Goal: Register for event/course

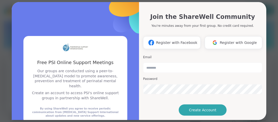
scroll to position [1, 0]
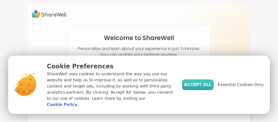
click at [205, 88] on span "Accept All" at bounding box center [198, 85] width 28 height 6
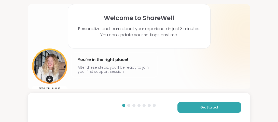
scroll to position [26, 0]
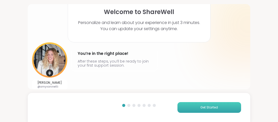
click at [199, 110] on button "Get Started" at bounding box center [210, 107] width 64 height 11
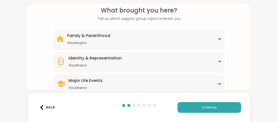
scroll to position [22, 0]
click at [186, 45] on div "Family & Parenthood 20 subtopics" at bounding box center [138, 39] width 165 height 12
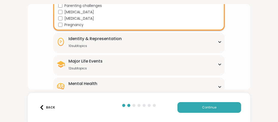
scroll to position [175, 0]
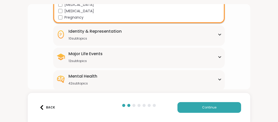
click at [205, 37] on div "Identity & Representation 10 subtopics" at bounding box center [138, 34] width 165 height 12
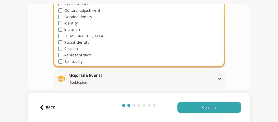
scroll to position [237, 0]
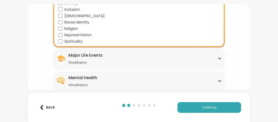
click at [185, 58] on div "Major Life Events 12 subtopics" at bounding box center [138, 58] width 165 height 12
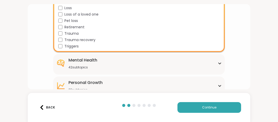
scroll to position [336, 0]
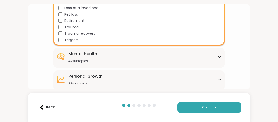
click at [181, 55] on div "Mental Health 42 subtopics" at bounding box center [138, 57] width 165 height 12
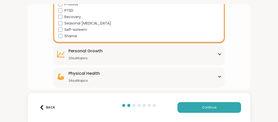
scroll to position [616, 0]
click at [87, 54] on div "[MEDICAL_DATA] 22 subtopics" at bounding box center [86, 54] width 34 height 12
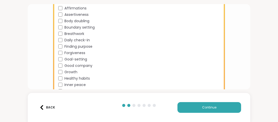
scroll to position [674, 0]
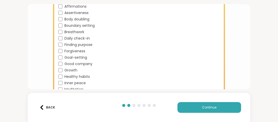
click at [56, 51] on div "[MEDICAL_DATA] 22 subtopics Affirmations Assertiveness Body doubling Boundary s…" at bounding box center [139, 66] width 172 height 160
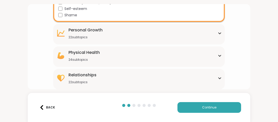
scroll to position [637, 0]
click at [81, 39] on div "[MEDICAL_DATA] 22 subtopics Affirmations Assertiveness Body doubling Boundary s…" at bounding box center [139, 34] width 172 height 20
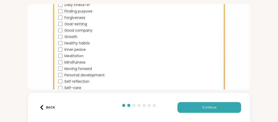
scroll to position [713, 0]
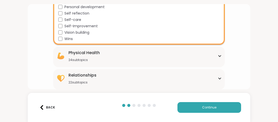
click at [64, 62] on div "Physical Health 24 subtopics [MEDICAL_DATA] [MEDICAL_DATA] [MEDICAL_DATA] [MEDI…" at bounding box center [139, 57] width 172 height 20
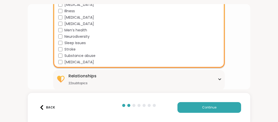
scroll to position [927, 0]
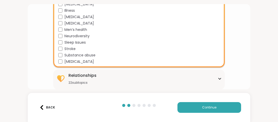
click at [74, 73] on div "Relationships" at bounding box center [83, 75] width 28 height 6
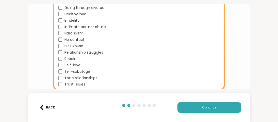
scroll to position [1067, 0]
click at [70, 64] on span "Self-love" at bounding box center [72, 64] width 16 height 5
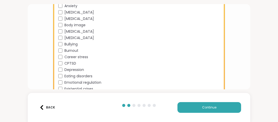
scroll to position [422, 0]
click at [62, 50] on div "Burnout" at bounding box center [139, 51] width 163 height 5
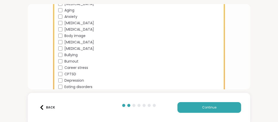
scroll to position [411, 0]
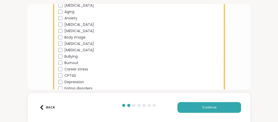
click at [73, 50] on span "[MEDICAL_DATA]" at bounding box center [79, 49] width 30 height 5
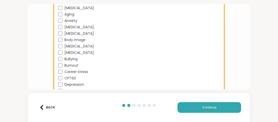
scroll to position [408, 0]
click at [78, 40] on span "Body image" at bounding box center [74, 39] width 21 height 5
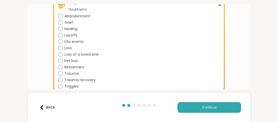
scroll to position [290, 0]
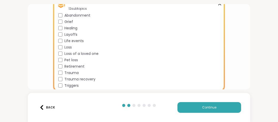
click at [83, 41] on span "Life events" at bounding box center [73, 40] width 19 height 5
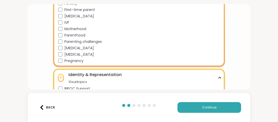
scroll to position [132, 0]
click at [78, 47] on span "[MEDICAL_DATA]" at bounding box center [79, 47] width 30 height 5
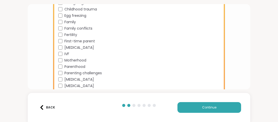
scroll to position [96, 0]
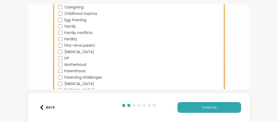
click at [87, 47] on span "First-time parent" at bounding box center [79, 45] width 31 height 5
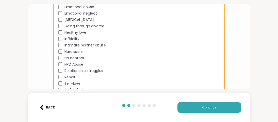
scroll to position [1067, 0]
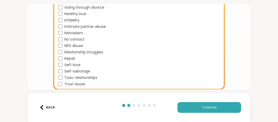
click at [63, 53] on div "Relationship struggles" at bounding box center [139, 51] width 163 height 5
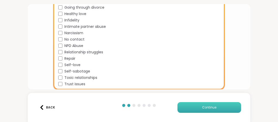
click at [189, 109] on button "Continue" at bounding box center [210, 107] width 64 height 11
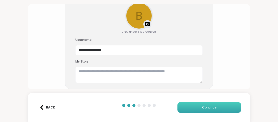
scroll to position [52, 0]
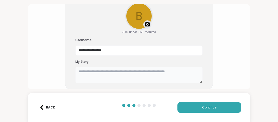
click at [137, 73] on textarea at bounding box center [138, 75] width 127 height 16
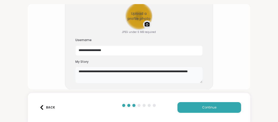
type textarea "**********"
click at [129, 18] on div "Upload a profile photo" at bounding box center [139, 16] width 27 height 27
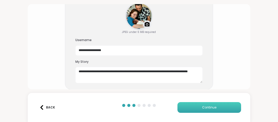
click at [209, 105] on button "Continue" at bounding box center [210, 107] width 64 height 11
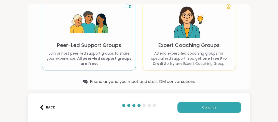
click at [121, 34] on div "Always Free Peer-Led Support Groups Join or host peer-led support groups to sha…" at bounding box center [89, 34] width 94 height 71
drag, startPoint x: 263, startPoint y: 74, endPoint x: 260, endPoint y: 72, distance: 3.8
click at [263, 73] on div "Types of ShareWell Support Groups Whether you prefer support groups or expert g…" at bounding box center [139, 61] width 278 height 122
click at [256, 68] on div "Types of ShareWell Support Groups Whether you prefer support groups or expert g…" at bounding box center [139, 61] width 278 height 122
click at [255, 68] on div "Types of ShareWell Support Groups Whether you prefer support groups or expert g…" at bounding box center [139, 61] width 278 height 122
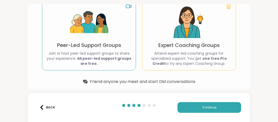
click at [224, 75] on section "Types of ShareWell Support Groups Whether you prefer support groups or expert g…" at bounding box center [139, 30] width 215 height 116
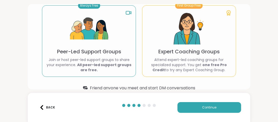
scroll to position [47, 0]
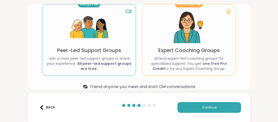
click at [77, 32] on img at bounding box center [89, 27] width 38 height 38
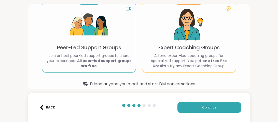
scroll to position [55, 0]
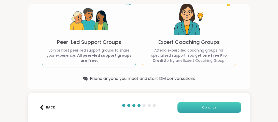
click at [194, 105] on button "Continue" at bounding box center [210, 107] width 64 height 11
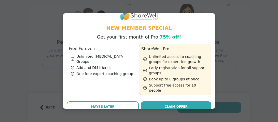
scroll to position [9, 0]
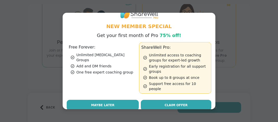
click at [119, 100] on button "Maybe Later" at bounding box center [103, 105] width 72 height 11
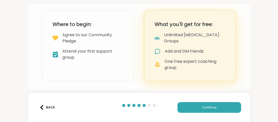
scroll to position [44, 0]
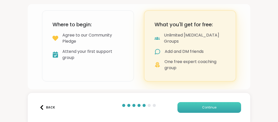
click at [200, 108] on button "Continue" at bounding box center [210, 107] width 64 height 11
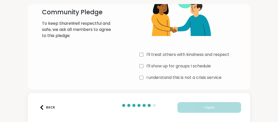
click at [145, 55] on div "I'll treat others with kindness and respect" at bounding box center [193, 54] width 107 height 6
click at [150, 67] on label "I'll show up for groups I schedule" at bounding box center [179, 66] width 64 height 6
click at [147, 78] on label "I understand this is not a crisis service" at bounding box center [184, 77] width 75 height 6
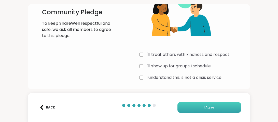
click at [219, 106] on button "I Agree" at bounding box center [210, 107] width 64 height 11
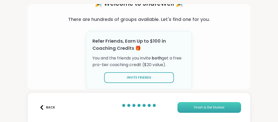
scroll to position [43, 0]
click at [199, 108] on span "Finish & Get Started" at bounding box center [209, 107] width 30 height 5
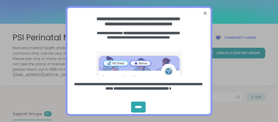
scroll to position [27, 0]
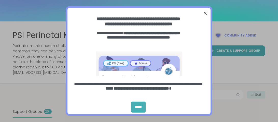
click at [137, 105] on div "*****" at bounding box center [138, 106] width 15 height 11
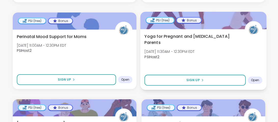
scroll to position [575, 0]
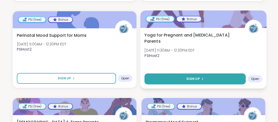
click at [203, 77] on icon at bounding box center [202, 78] width 3 height 3
select select "**"
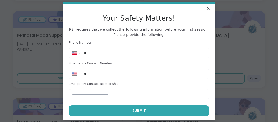
scroll to position [39, 0]
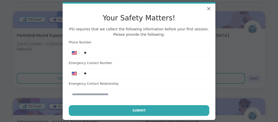
click at [129, 55] on input "**" at bounding box center [145, 52] width 122 height 5
type input "**********"
click at [172, 75] on input "**" at bounding box center [145, 73] width 122 height 5
type input "**********"
drag, startPoint x: 153, startPoint y: 96, endPoint x: 152, endPoint y: 94, distance: 2.7
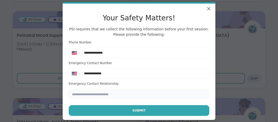
click at [152, 95] on input "text" at bounding box center [139, 94] width 141 height 10
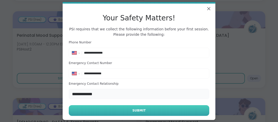
type input "**********"
click at [143, 111] on span "Submit" at bounding box center [139, 110] width 13 height 5
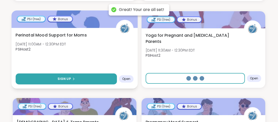
select select "**"
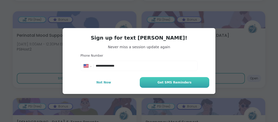
click at [170, 84] on button "Get SMS Reminders" at bounding box center [175, 82] width 70 height 11
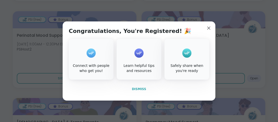
click at [138, 89] on span "Dismiss" at bounding box center [139, 89] width 14 height 4
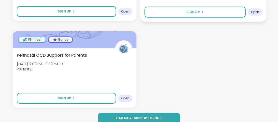
scroll to position [1174, 0]
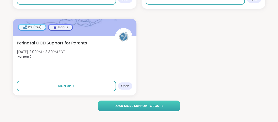
click at [137, 103] on span "Load more support groups" at bounding box center [139, 105] width 49 height 5
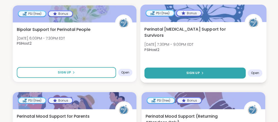
scroll to position [1441, 0]
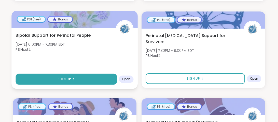
click at [94, 74] on button "Sign Up" at bounding box center [66, 79] width 101 height 11
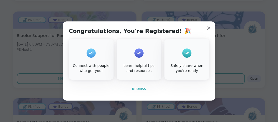
click at [138, 88] on span "Dismiss" at bounding box center [139, 89] width 14 height 4
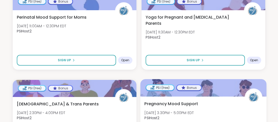
scroll to position [597, 0]
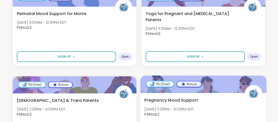
click at [206, 97] on div "Pregnancy Mood Support [DATE] 3:30PM - 5:00PM EDT PSIHost2" at bounding box center [204, 108] width 118 height 23
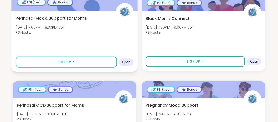
scroll to position [1729, 0]
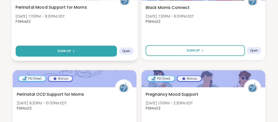
click at [98, 50] on button "Sign Up" at bounding box center [66, 51] width 101 height 11
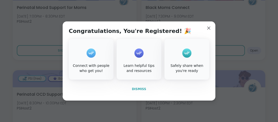
click at [146, 87] on button "Dismiss" at bounding box center [139, 89] width 141 height 11
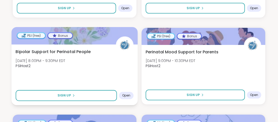
scroll to position [2038, 0]
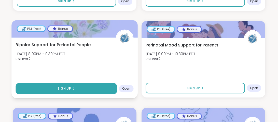
click at [82, 83] on button "Sign Up" at bounding box center [66, 88] width 101 height 11
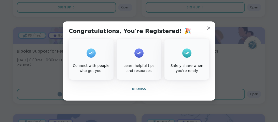
scroll to position [2031, 0]
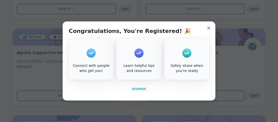
click at [136, 90] on span "Dismiss" at bounding box center [139, 89] width 14 height 4
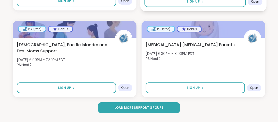
scroll to position [2214, 0]
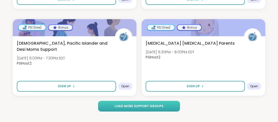
click at [129, 104] on span "Load more support groups" at bounding box center [139, 106] width 49 height 5
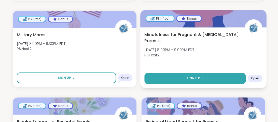
scroll to position [1965, 0]
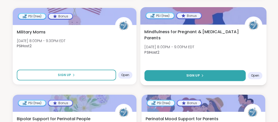
click at [150, 71] on button "Sign Up" at bounding box center [195, 75] width 101 height 11
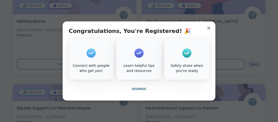
scroll to position [1981, 0]
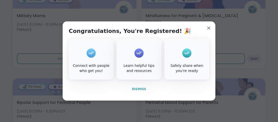
click at [140, 91] on button "Dismiss" at bounding box center [139, 89] width 141 height 11
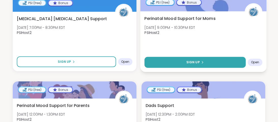
scroll to position [2328, 0]
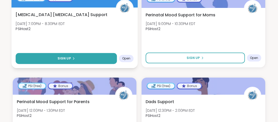
click at [79, 54] on button "Sign Up" at bounding box center [66, 58] width 101 height 11
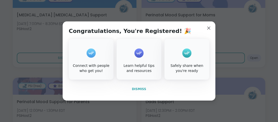
click at [141, 89] on span "Dismiss" at bounding box center [139, 89] width 14 height 4
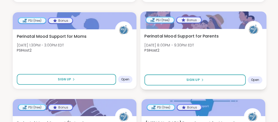
scroll to position [2740, 0]
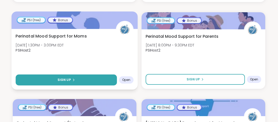
click at [77, 74] on button "Sign Up" at bounding box center [66, 79] width 101 height 11
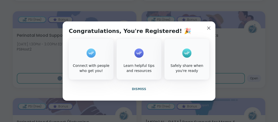
scroll to position [2743, 0]
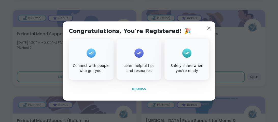
click at [138, 89] on span "Dismiss" at bounding box center [139, 89] width 14 height 4
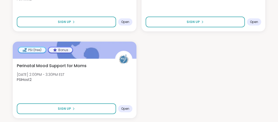
scroll to position [3340, 0]
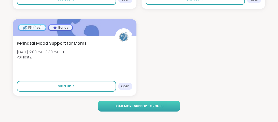
click at [160, 104] on span "Load more support groups" at bounding box center [139, 106] width 49 height 5
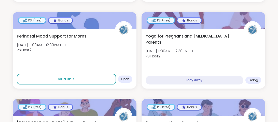
scroll to position [568, 0]
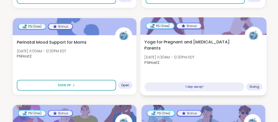
click at [224, 39] on span "Yoga for Pregnant and [MEDICAL_DATA] Parents" at bounding box center [192, 45] width 95 height 12
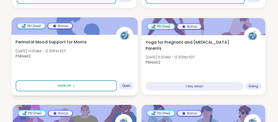
click at [103, 58] on div "Perinatal Mood Support for Moms [DATE] 11:00AM - 12:30PM EDT PSIHost2 Sign Up O…" at bounding box center [74, 65] width 126 height 61
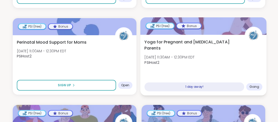
click at [195, 67] on div "Yoga for Pregnant and [MEDICAL_DATA] Parents [DATE] 11:30AM - 12:30PM EDT PSIHo…" at bounding box center [203, 65] width 126 height 61
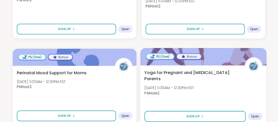
scroll to position [3837, 0]
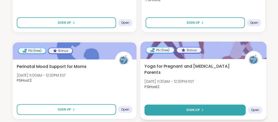
click at [200, 108] on div "Sign Up" at bounding box center [196, 110] width 18 height 5
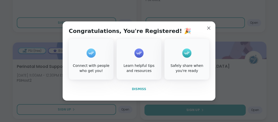
click at [136, 89] on span "Dismiss" at bounding box center [139, 89] width 14 height 4
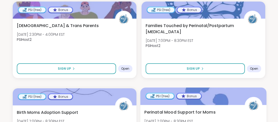
scroll to position [3965, 0]
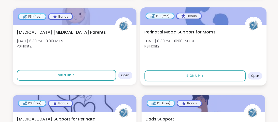
scroll to position [4380, 0]
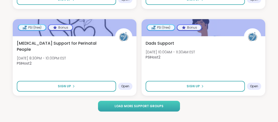
click at [156, 104] on span "Load more support groups" at bounding box center [139, 106] width 49 height 5
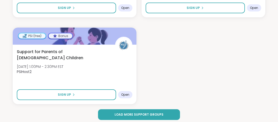
scroll to position [5505, 0]
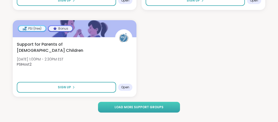
click at [148, 105] on span "Load more support groups" at bounding box center [139, 107] width 49 height 5
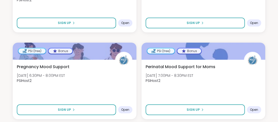
scroll to position [6213, 0]
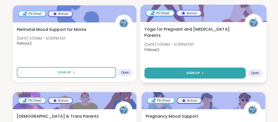
click at [177, 69] on button "Sign Up" at bounding box center [195, 73] width 101 height 11
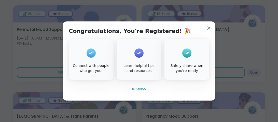
click at [141, 91] on button "Dismiss" at bounding box center [139, 89] width 141 height 11
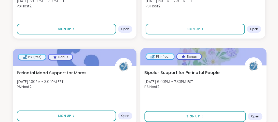
scroll to position [5740, 0]
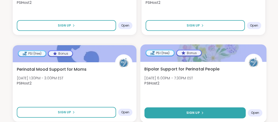
click at [188, 110] on span "Sign Up" at bounding box center [194, 112] width 14 height 5
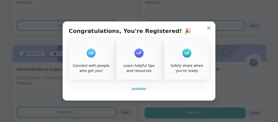
click at [140, 90] on span "Dismiss" at bounding box center [139, 89] width 14 height 4
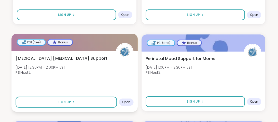
scroll to position [5233, 0]
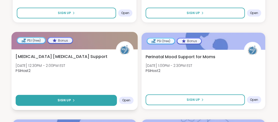
click at [57, 95] on button "Sign Up" at bounding box center [66, 100] width 101 height 11
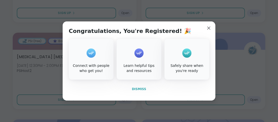
click at [139, 88] on span "Dismiss" at bounding box center [139, 89] width 14 height 4
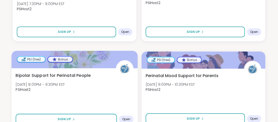
scroll to position [5135, 0]
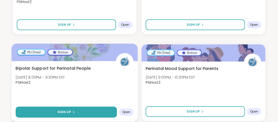
click at [98, 107] on button "Sign Up" at bounding box center [66, 112] width 101 height 11
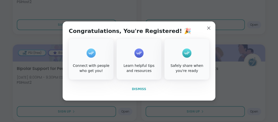
click at [136, 89] on span "Dismiss" at bounding box center [139, 89] width 14 height 4
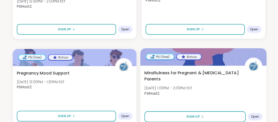
scroll to position [4878, 0]
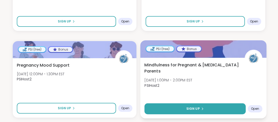
click at [164, 104] on button "Sign Up" at bounding box center [195, 108] width 101 height 11
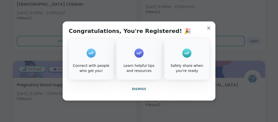
scroll to position [4858, 0]
click at [142, 91] on button "Dismiss" at bounding box center [139, 89] width 141 height 11
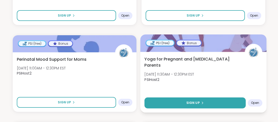
scroll to position [3842, 0]
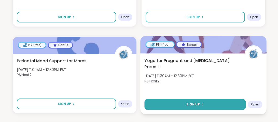
click at [165, 99] on button "Sign Up" at bounding box center [195, 104] width 101 height 11
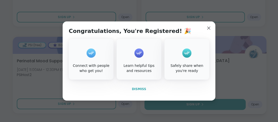
click at [134, 89] on span "Dismiss" at bounding box center [139, 89] width 14 height 4
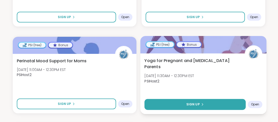
click at [159, 99] on button "Sign Up" at bounding box center [195, 104] width 101 height 11
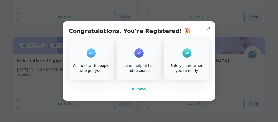
click at [146, 89] on button "Dismiss" at bounding box center [139, 89] width 141 height 11
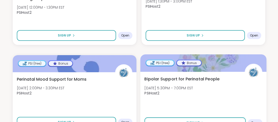
scroll to position [3324, 0]
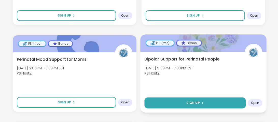
click at [186, 97] on button "Sign Up" at bounding box center [195, 102] width 101 height 11
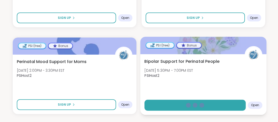
scroll to position [3321, 0]
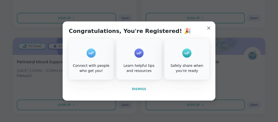
click at [140, 87] on span "Dismiss" at bounding box center [139, 89] width 14 height 4
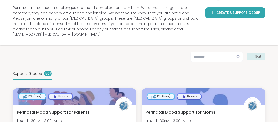
scroll to position [0, 0]
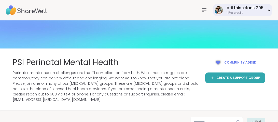
click at [241, 9] on div "brittnistefanik295" at bounding box center [245, 8] width 37 height 6
click at [179, 21] on img at bounding box center [139, 34] width 278 height 28
click at [24, 10] on img at bounding box center [26, 10] width 41 height 18
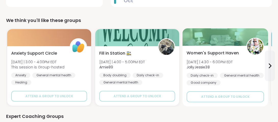
scroll to position [174, 0]
click at [223, 72] on div "General mental health" at bounding box center [242, 74] width 44 height 5
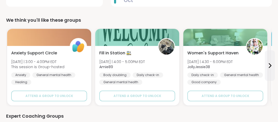
click at [104, 18] on div "We think you'll like these groups" at bounding box center [139, 20] width 266 height 7
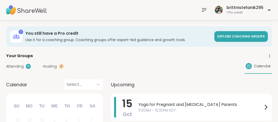
scroll to position [0, 0]
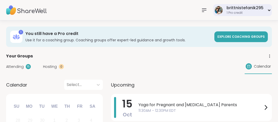
click at [270, 9] on icon at bounding box center [269, 10] width 3 height 2
click at [92, 34] on h3 "You still have a Pro credit" at bounding box center [118, 34] width 186 height 6
click at [90, 34] on h3 "You still have a Pro credit" at bounding box center [118, 34] width 186 height 6
click at [249, 14] on div "1 Pro credit" at bounding box center [245, 13] width 37 height 4
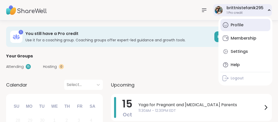
click at [240, 24] on div "Profile" at bounding box center [237, 25] width 13 height 6
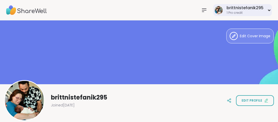
click at [239, 15] on div "1 Pro credit" at bounding box center [245, 13] width 37 height 4
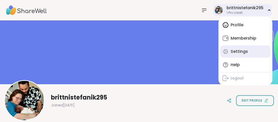
click at [241, 53] on div "Settings" at bounding box center [239, 52] width 17 height 6
select select "**"
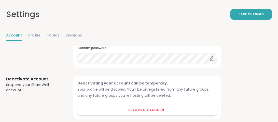
scroll to position [519, 0]
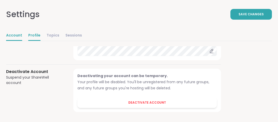
click at [33, 36] on link "Profile" at bounding box center [34, 36] width 12 height 10
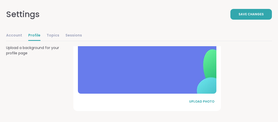
scroll to position [336, 0]
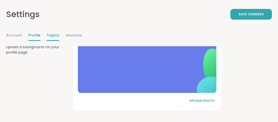
click at [54, 36] on link "Topics" at bounding box center [53, 36] width 13 height 10
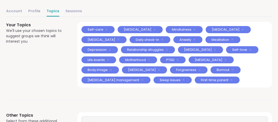
scroll to position [1, 0]
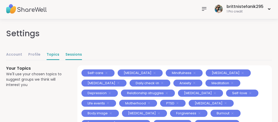
click at [76, 53] on link "Sessions" at bounding box center [74, 55] width 17 height 10
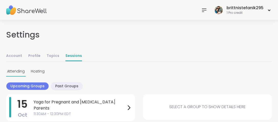
click at [205, 12] on icon at bounding box center [204, 10] width 4 height 3
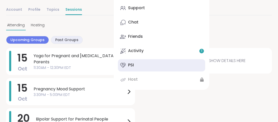
scroll to position [47, 0]
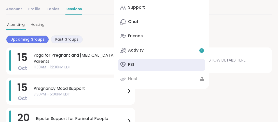
click at [155, 62] on link "PSI" at bounding box center [161, 65] width 87 height 12
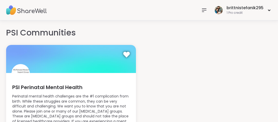
click at [203, 9] on icon at bounding box center [204, 10] width 6 height 6
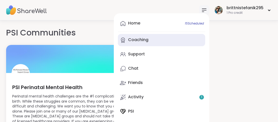
click at [173, 41] on link "Coaching" at bounding box center [161, 40] width 87 height 12
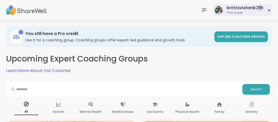
click at [260, 11] on div "brittnistefanik295 1 Pro credit" at bounding box center [245, 10] width 37 height 10
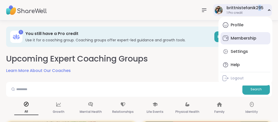
click at [252, 39] on div "Membership" at bounding box center [244, 38] width 26 height 6
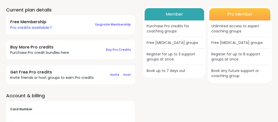
scroll to position [39, 0]
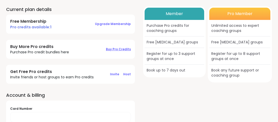
click at [113, 48] on span "Buy Pro Credits" at bounding box center [118, 49] width 25 height 4
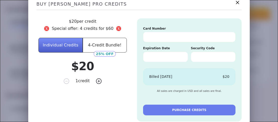
click at [236, 4] on icon at bounding box center [237, 2] width 6 height 6
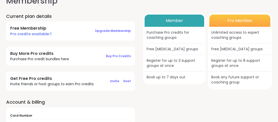
scroll to position [36, 0]
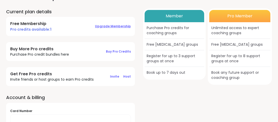
click at [104, 26] on span "Upgrade Membership" at bounding box center [113, 26] width 36 height 4
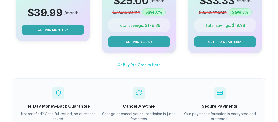
scroll to position [130, 0]
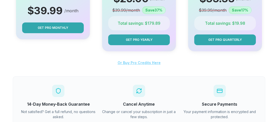
click at [148, 63] on span "Or Buy Pro Credits Here" at bounding box center [139, 62] width 43 height 4
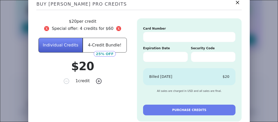
click at [234, 4] on icon at bounding box center [237, 2] width 6 height 6
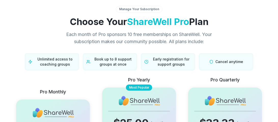
scroll to position [0, 0]
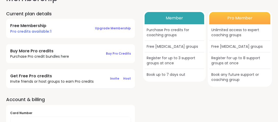
scroll to position [27, 0]
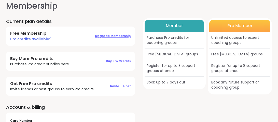
click at [115, 34] on span "Upgrade Membership" at bounding box center [113, 36] width 36 height 4
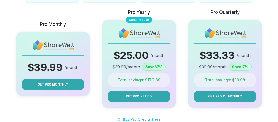
scroll to position [73, 0]
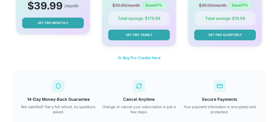
scroll to position [139, 0]
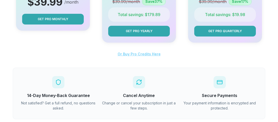
click at [136, 55] on span "Or Buy Pro Credits Here" at bounding box center [139, 54] width 43 height 4
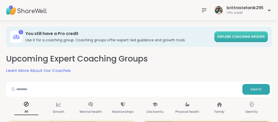
click at [246, 34] on span "Explore Coaching Groups" at bounding box center [241, 36] width 47 height 4
click at [238, 39] on span "Explore Coaching Groups" at bounding box center [241, 36] width 47 height 5
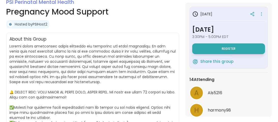
scroll to position [94, 0]
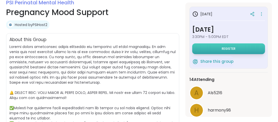
click at [223, 48] on span "Register" at bounding box center [229, 49] width 14 height 4
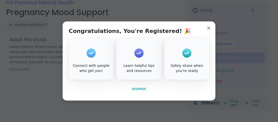
click at [139, 88] on span "Dismiss" at bounding box center [139, 89] width 14 height 4
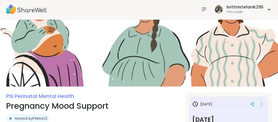
scroll to position [0, 0]
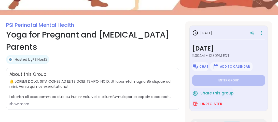
scroll to position [71, 0]
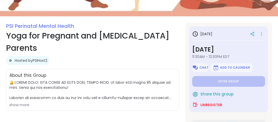
click at [229, 49] on h3 "Wednesday, Oct 15" at bounding box center [228, 49] width 73 height 9
click at [261, 34] on icon at bounding box center [261, 33] width 5 height 7
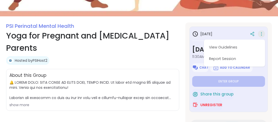
click at [261, 33] on icon at bounding box center [261, 33] width 5 height 7
click at [141, 46] on h1 "Yoga for Pregnant and [MEDICAL_DATA] Parents" at bounding box center [92, 42] width 173 height 24
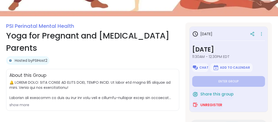
click at [21, 103] on div "show more" at bounding box center [92, 104] width 167 height 5
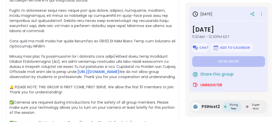
scroll to position [184, 0]
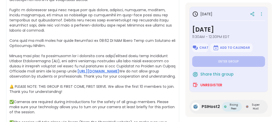
click at [119, 70] on link "https://docs.google.com/forms/d/e/1FAIpQLSfKPTSx4QUIaIZ96C920GtCxYnEfdkac4qX4Lj…" at bounding box center [98, 71] width 42 height 5
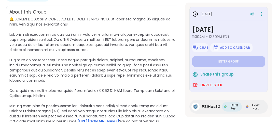
scroll to position [111, 0]
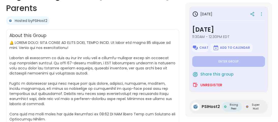
click at [204, 37] on span "11:30AM - 12:30PM EDT" at bounding box center [228, 36] width 73 height 5
click at [210, 30] on h3 "Wednesday, Oct 15" at bounding box center [228, 29] width 73 height 9
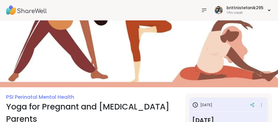
scroll to position [0, 0]
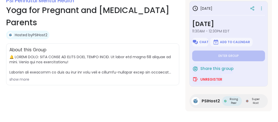
click at [161, 77] on div "show more" at bounding box center [92, 79] width 167 height 5
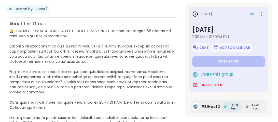
scroll to position [177, 0]
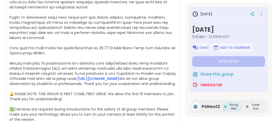
click at [157, 61] on span "[URL][DOMAIN_NAME] We do not allow group observation by students or professiona…" at bounding box center [92, 58] width 166 height 168
